Goal: Task Accomplishment & Management: Manage account settings

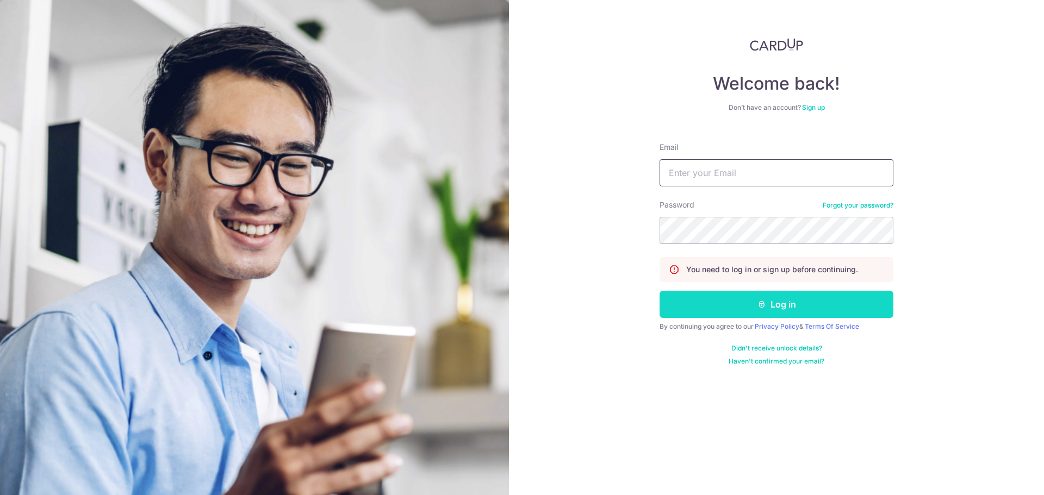
type input "[PERSON_NAME][EMAIL_ADDRESS][PERSON_NAME][DOMAIN_NAME]"
click at [818, 314] on button "Log in" at bounding box center [777, 304] width 234 height 27
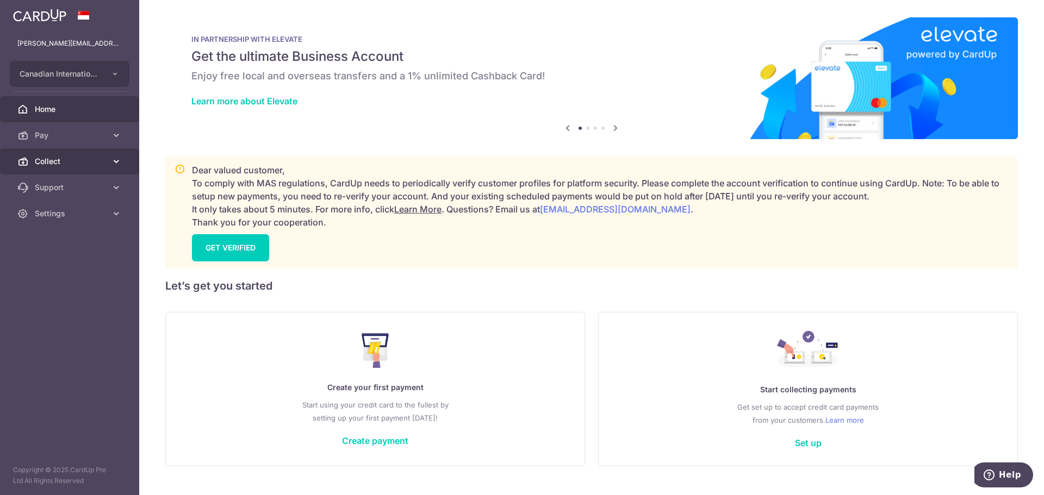
click at [79, 152] on link "Collect" at bounding box center [69, 161] width 139 height 26
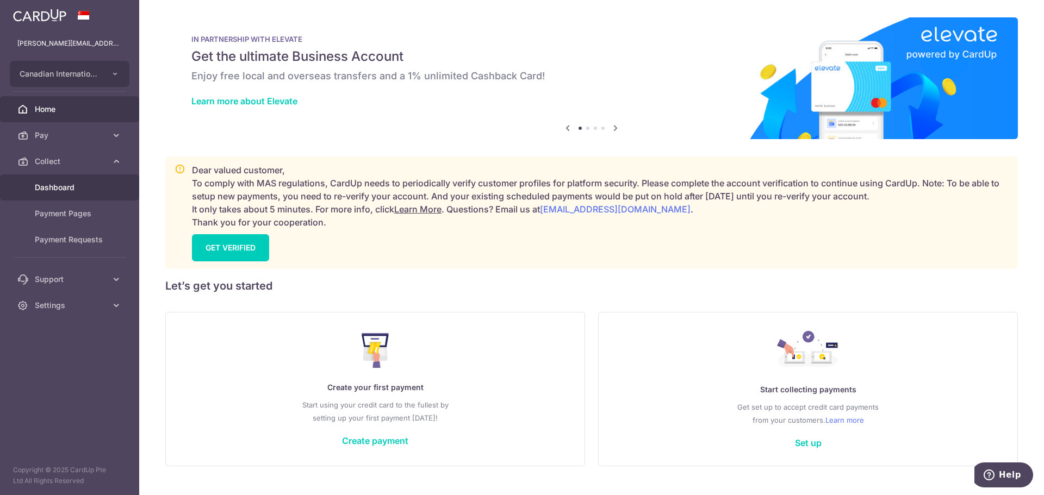
click at [83, 184] on span "Dashboard" at bounding box center [71, 187] width 72 height 11
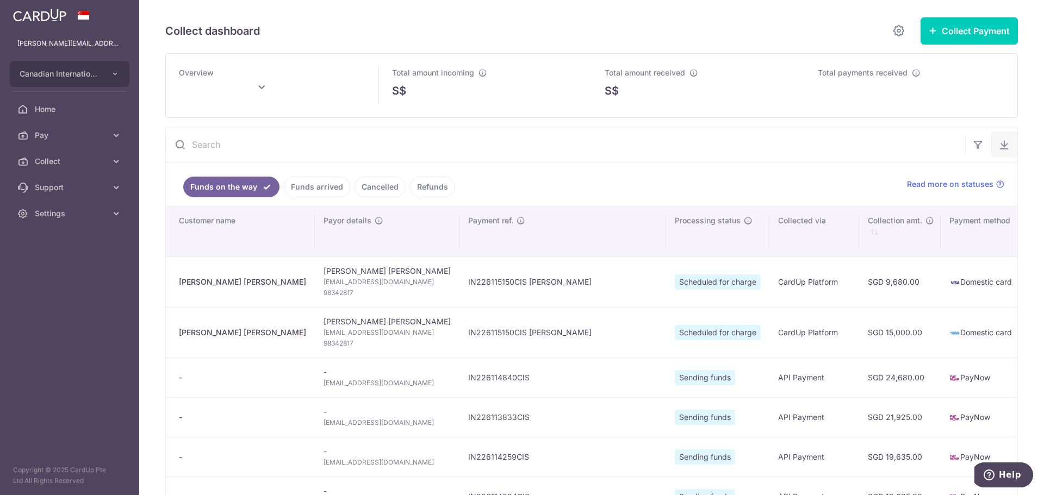
click at [1002, 142] on icon "button" at bounding box center [1004, 144] width 11 height 11
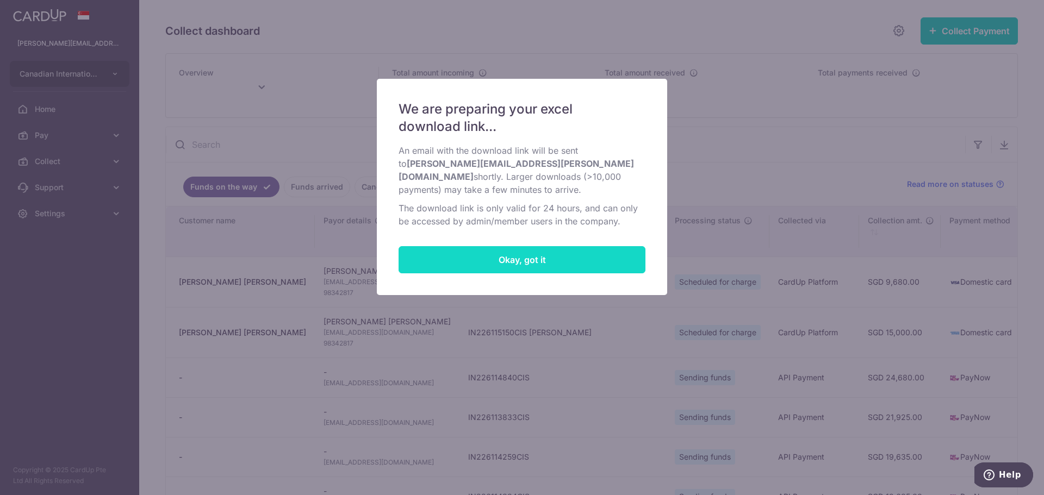
click at [616, 246] on button "Okay, got it" at bounding box center [522, 259] width 247 height 27
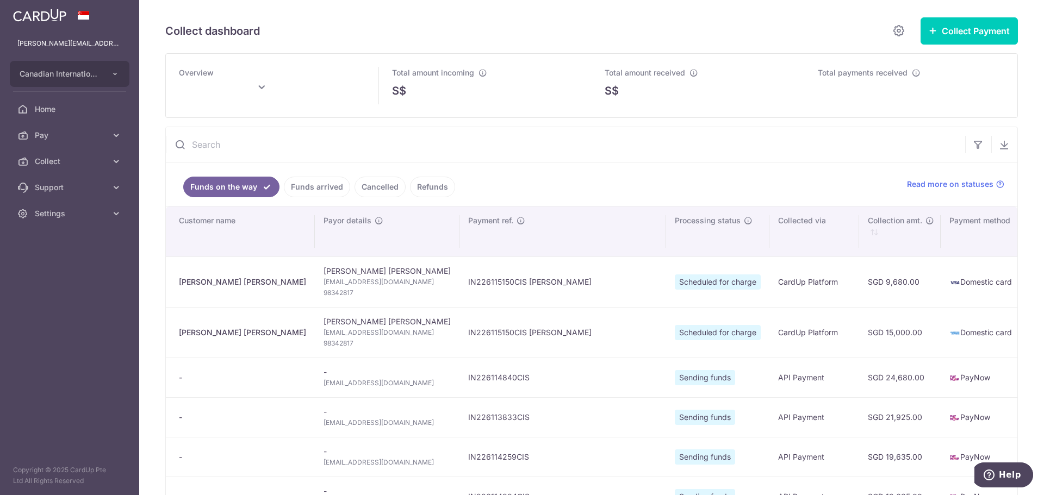
type input "[DATE]"
